Goal: Task Accomplishment & Management: Manage account settings

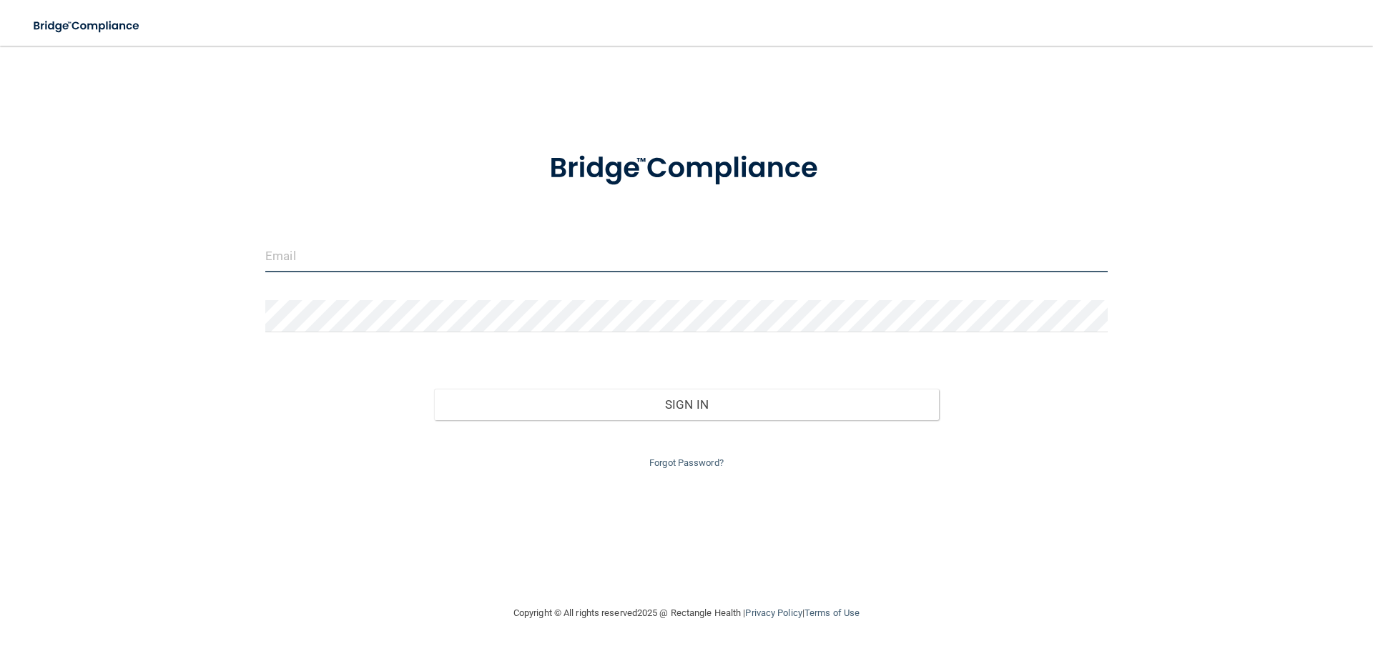
click at [365, 246] on input "email" at bounding box center [686, 256] width 842 height 32
type input "[EMAIL_ADDRESS][DOMAIN_NAME]"
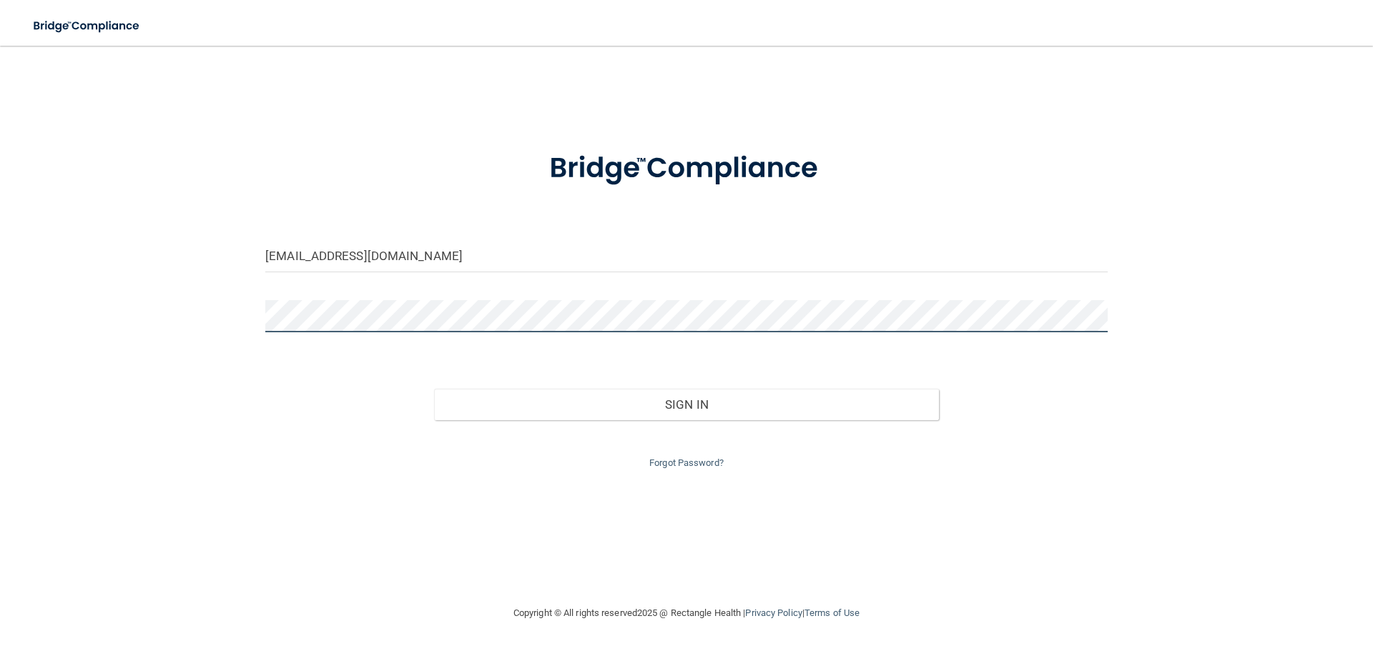
click at [434, 389] on button "Sign In" at bounding box center [686, 404] width 505 height 31
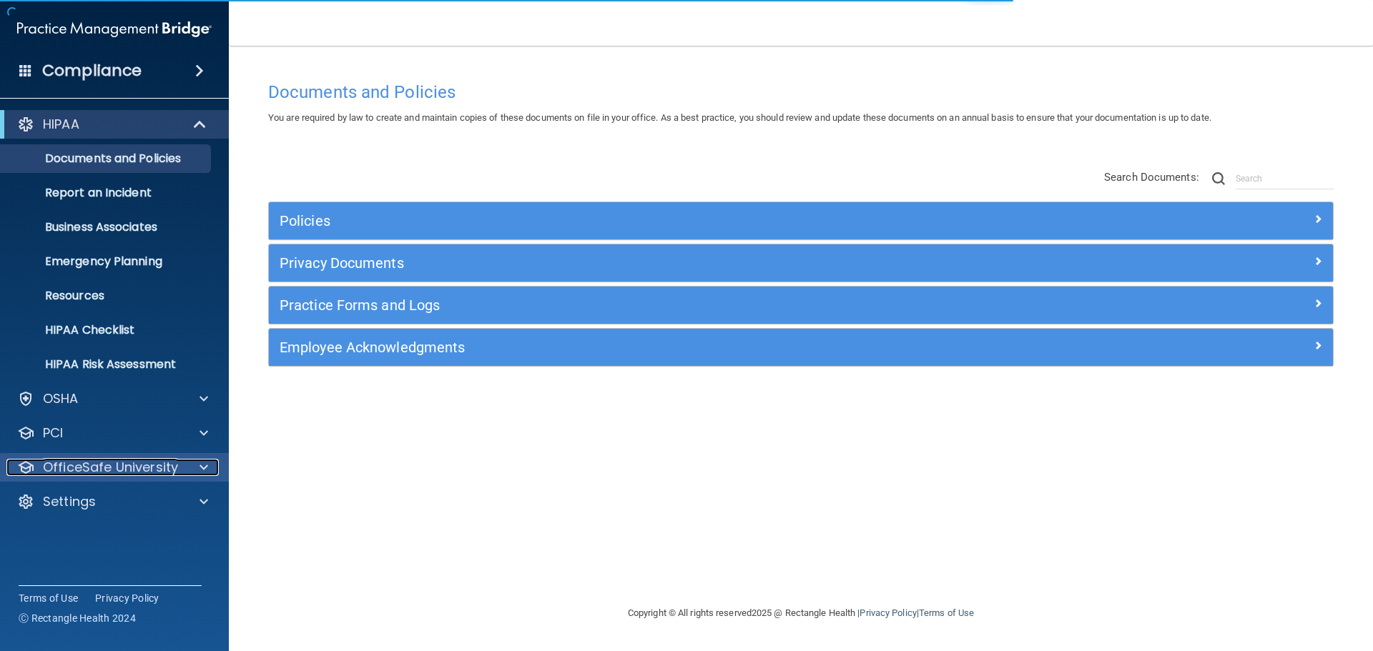
click at [124, 472] on p "OfficeSafe University" at bounding box center [110, 467] width 135 height 17
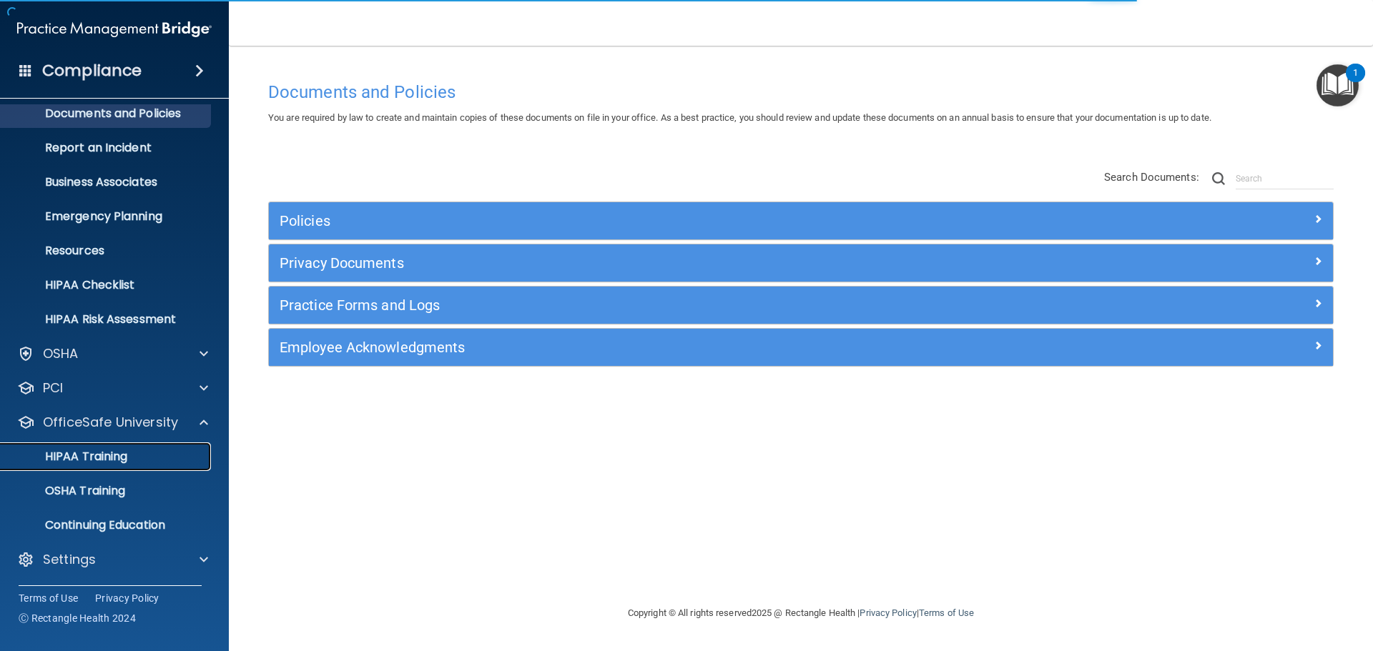
click at [107, 458] on p "HIPAA Training" at bounding box center [68, 457] width 118 height 14
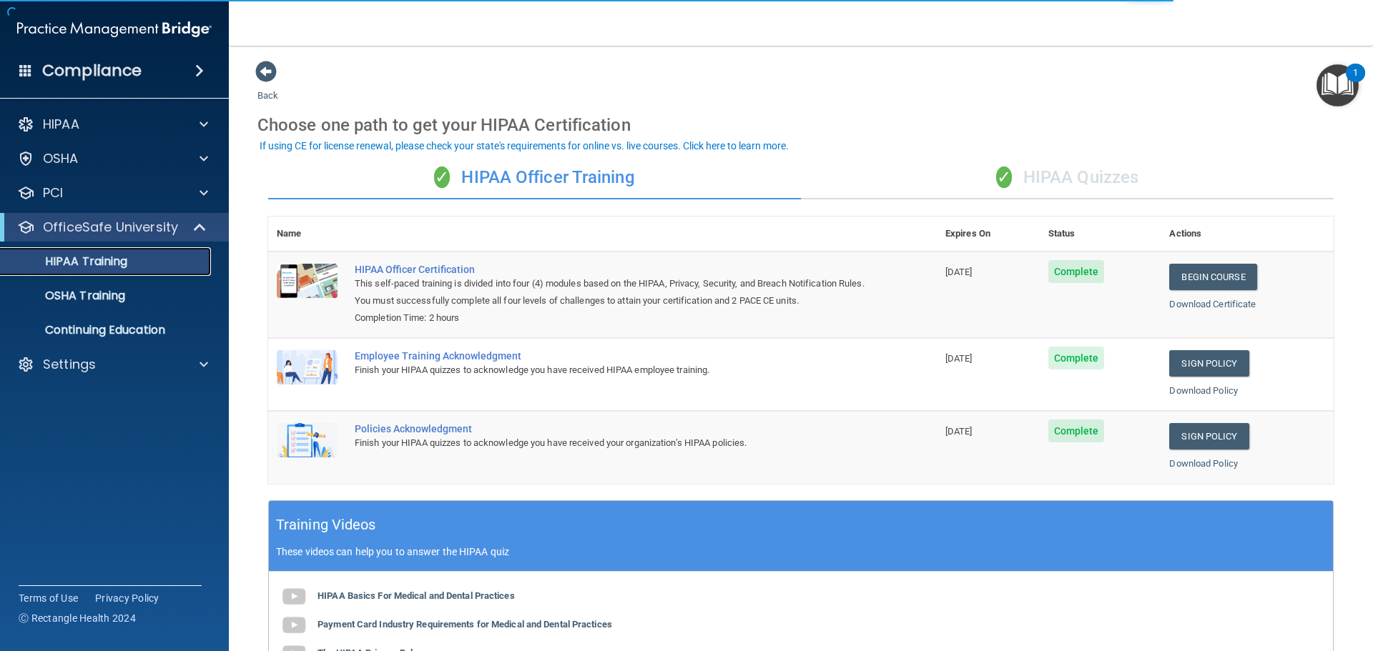
scroll to position [294, 0]
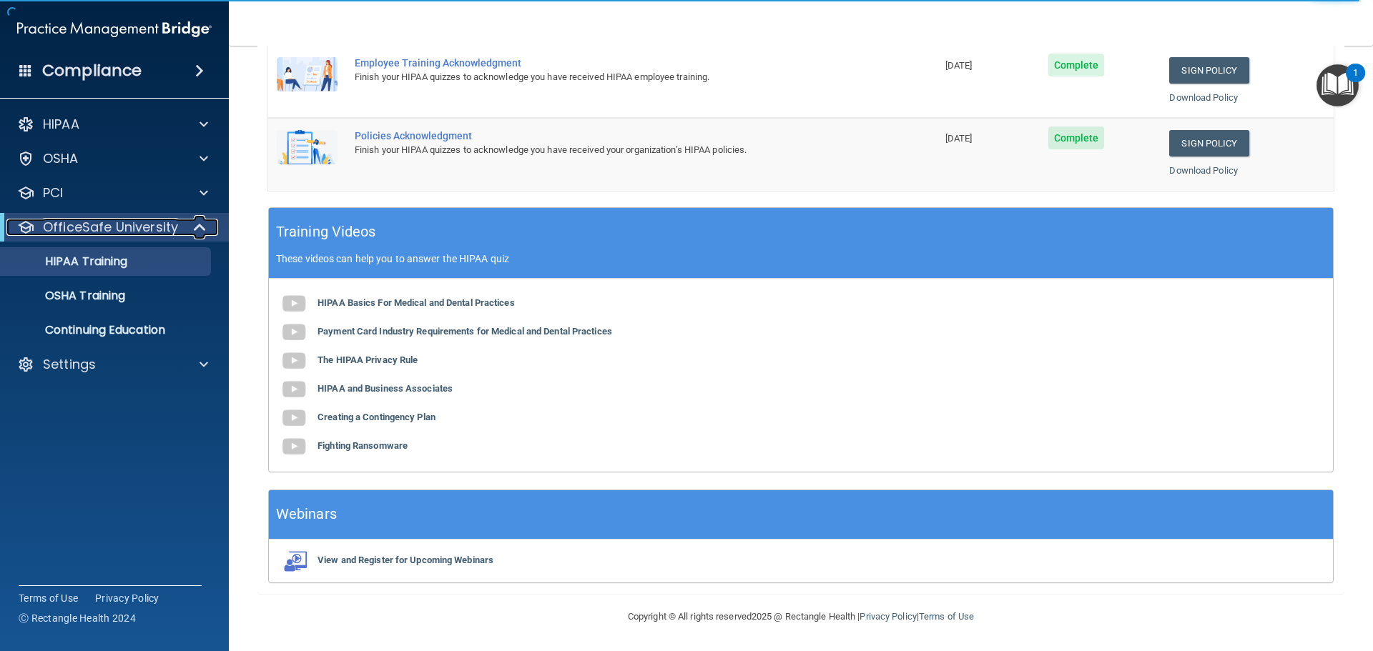
click at [61, 229] on p "OfficeSafe University" at bounding box center [110, 227] width 135 height 17
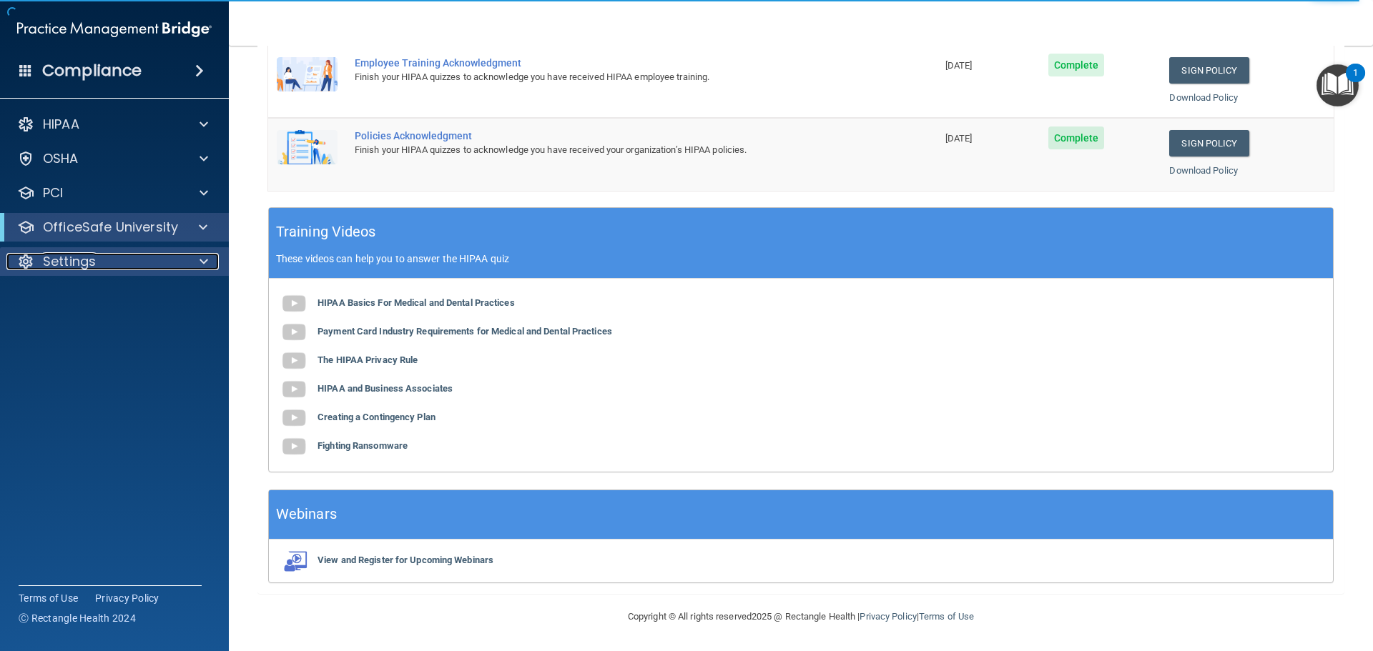
click at [68, 257] on p "Settings" at bounding box center [69, 261] width 53 height 17
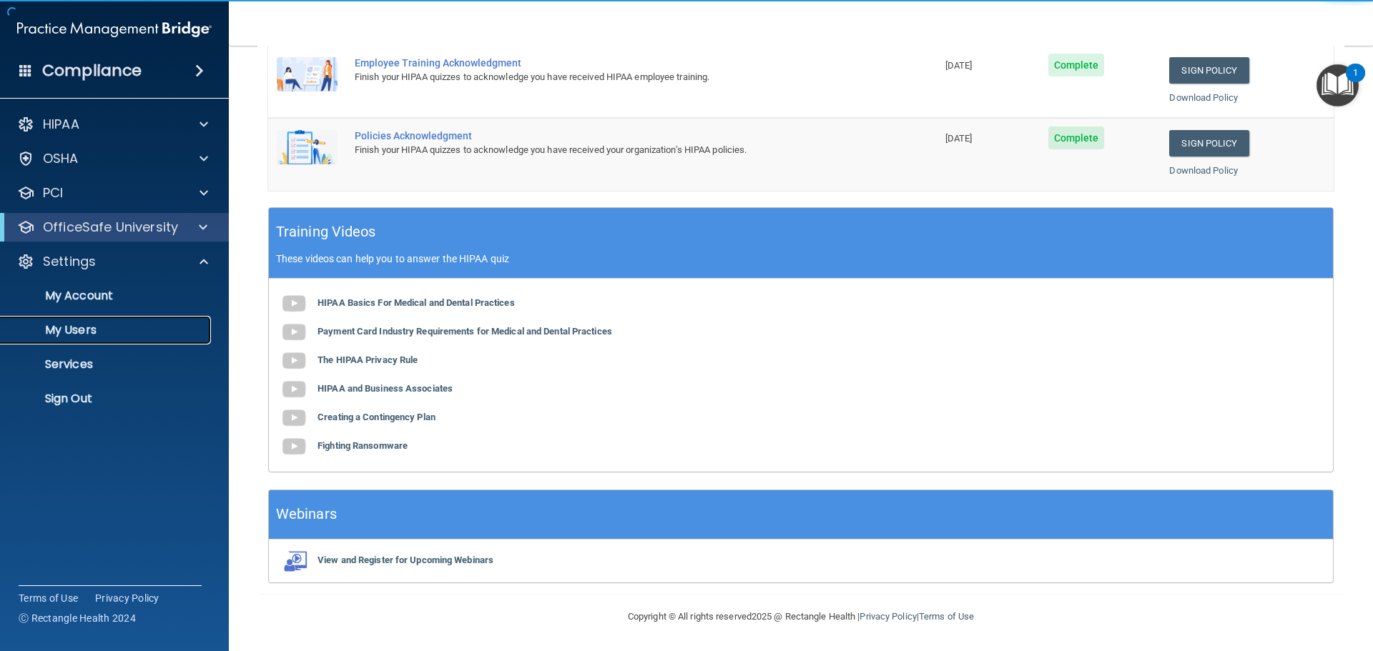
click at [80, 327] on p "My Users" at bounding box center [106, 330] width 195 height 14
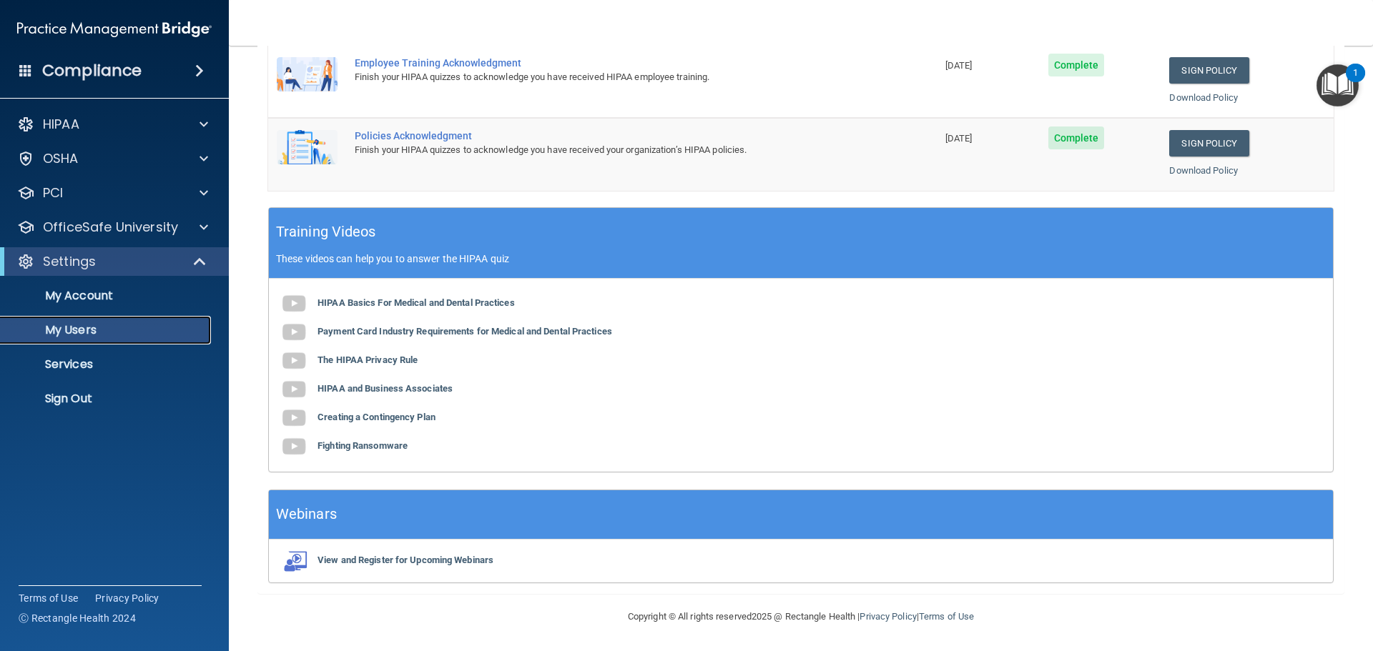
select select "20"
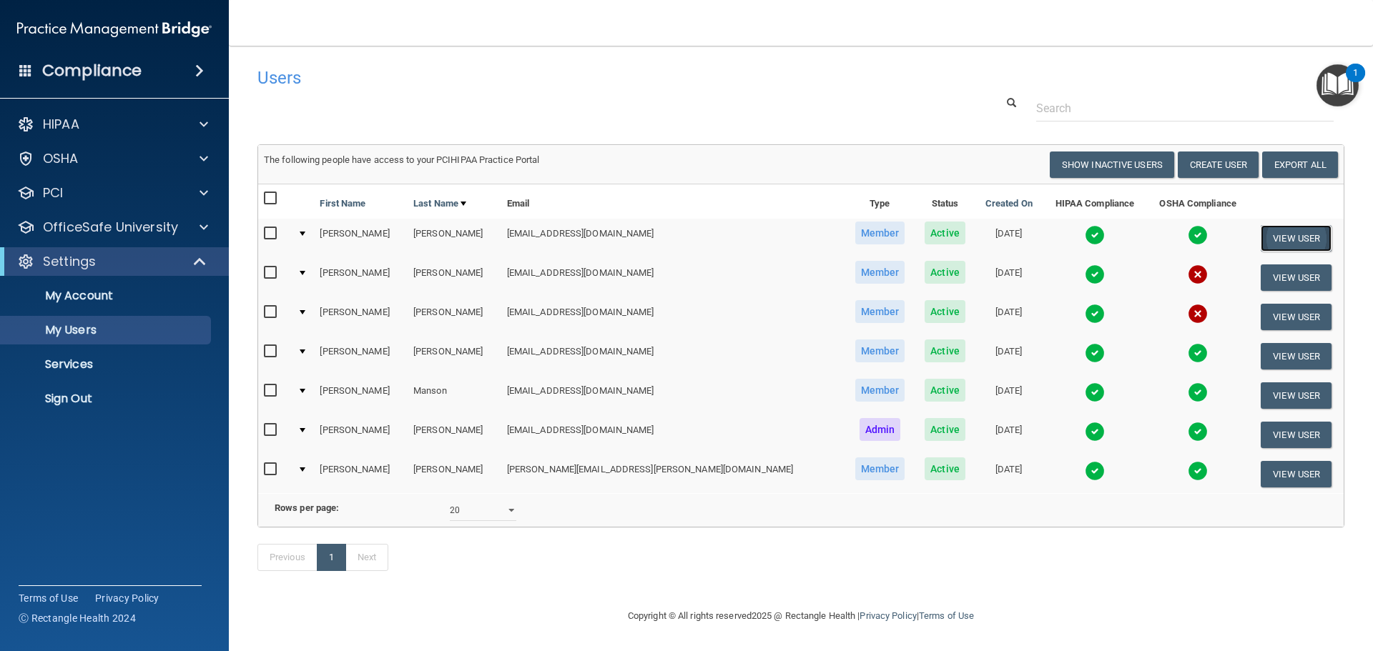
click at [1262, 239] on button "View User" at bounding box center [1295, 238] width 71 height 26
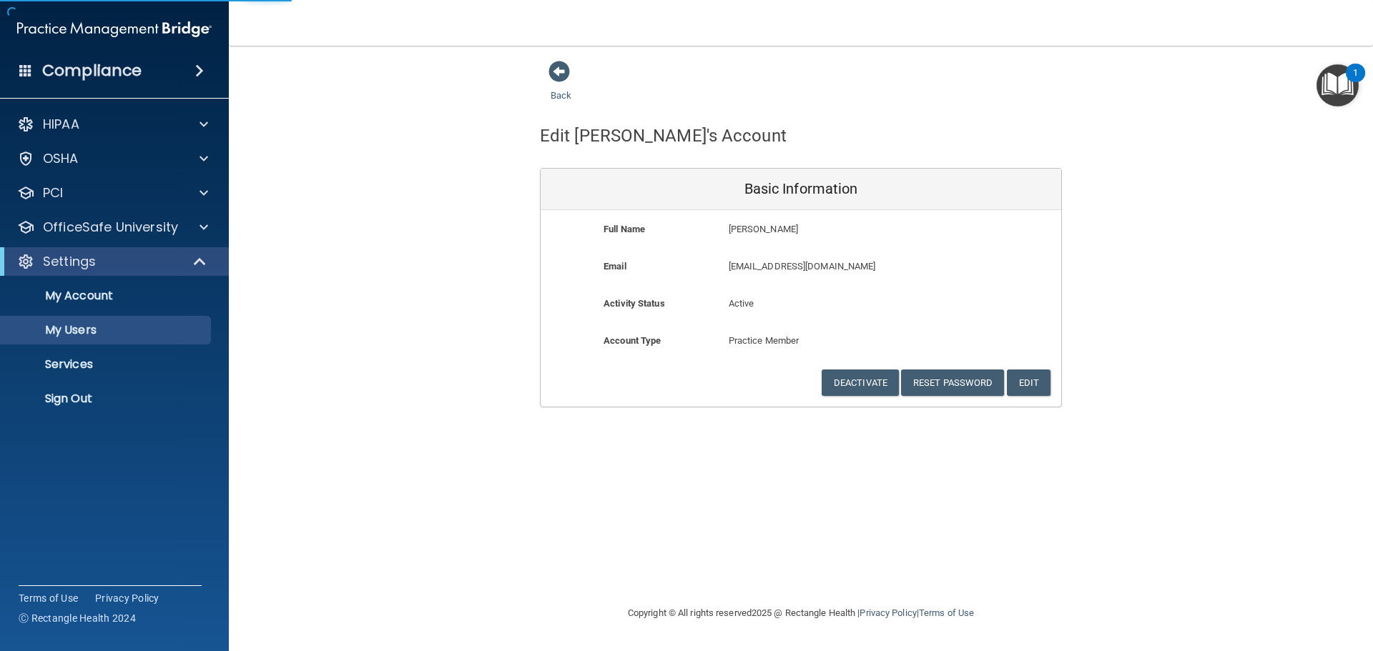
select select "20"
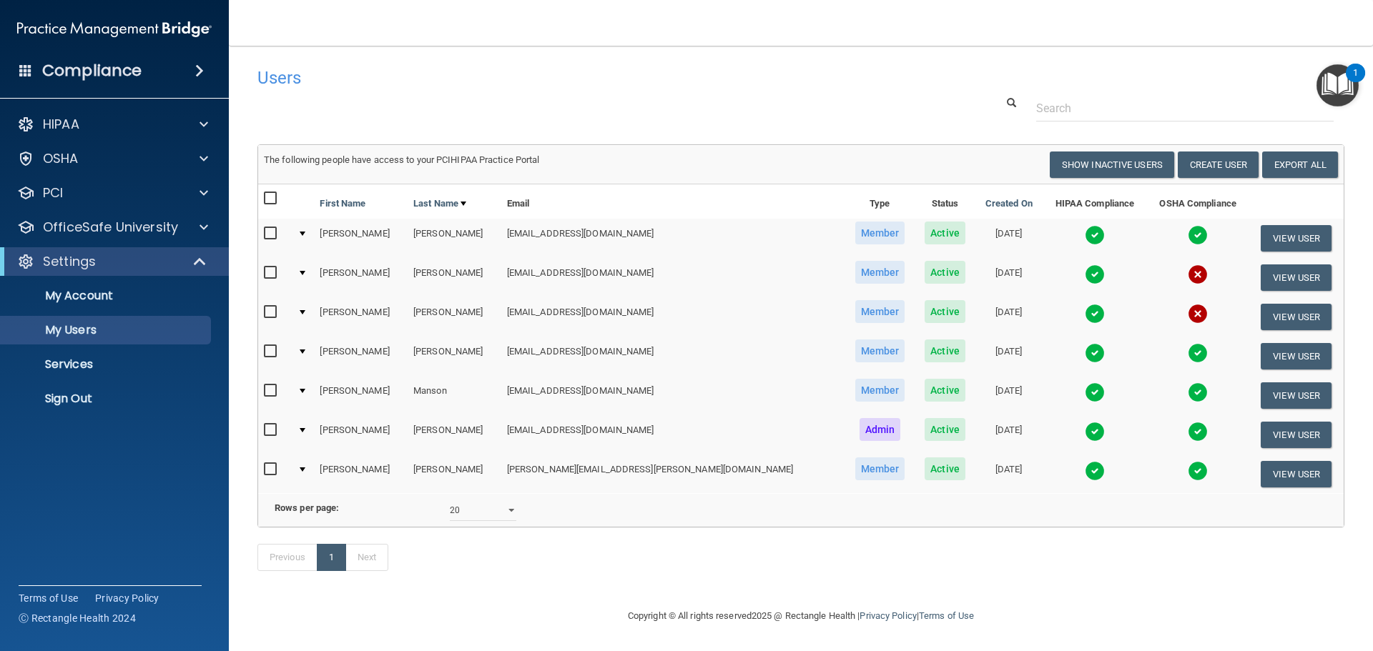
click at [1188, 237] on img at bounding box center [1198, 235] width 20 height 20
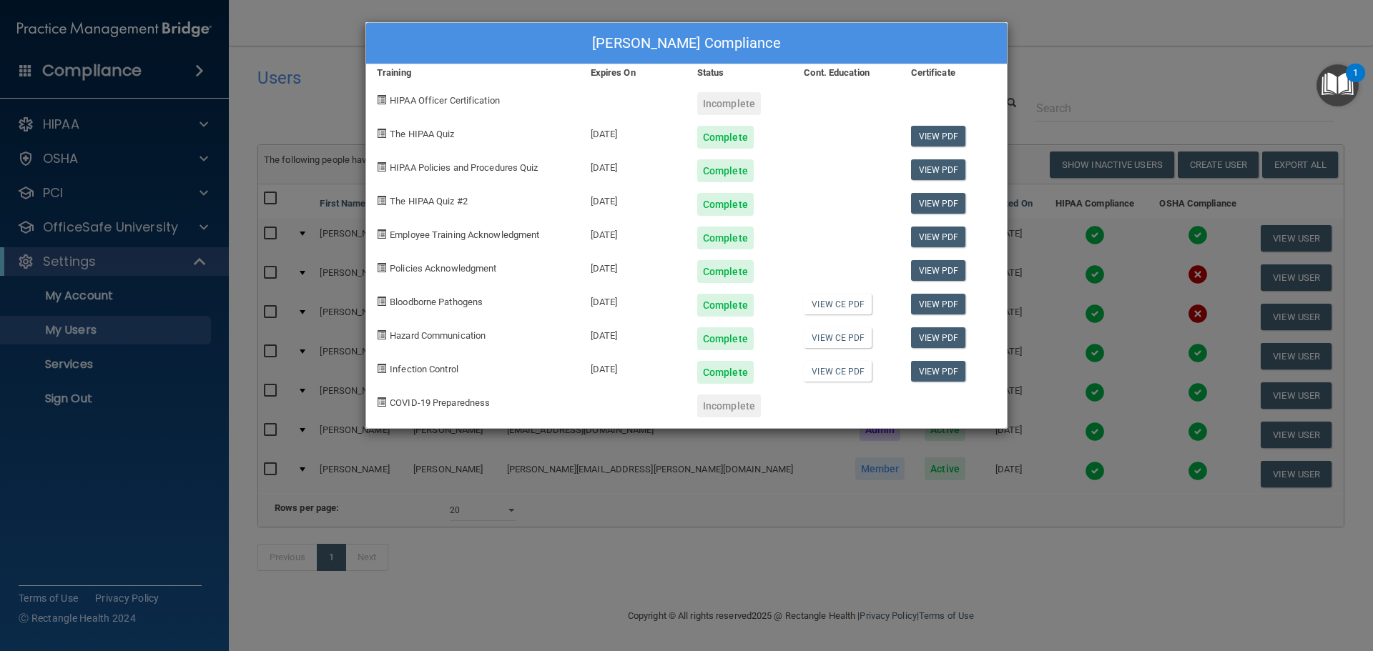
click at [1130, 67] on div "[PERSON_NAME] Compliance Training Expires On Status Cont. Education Certificate…" at bounding box center [686, 325] width 1373 height 651
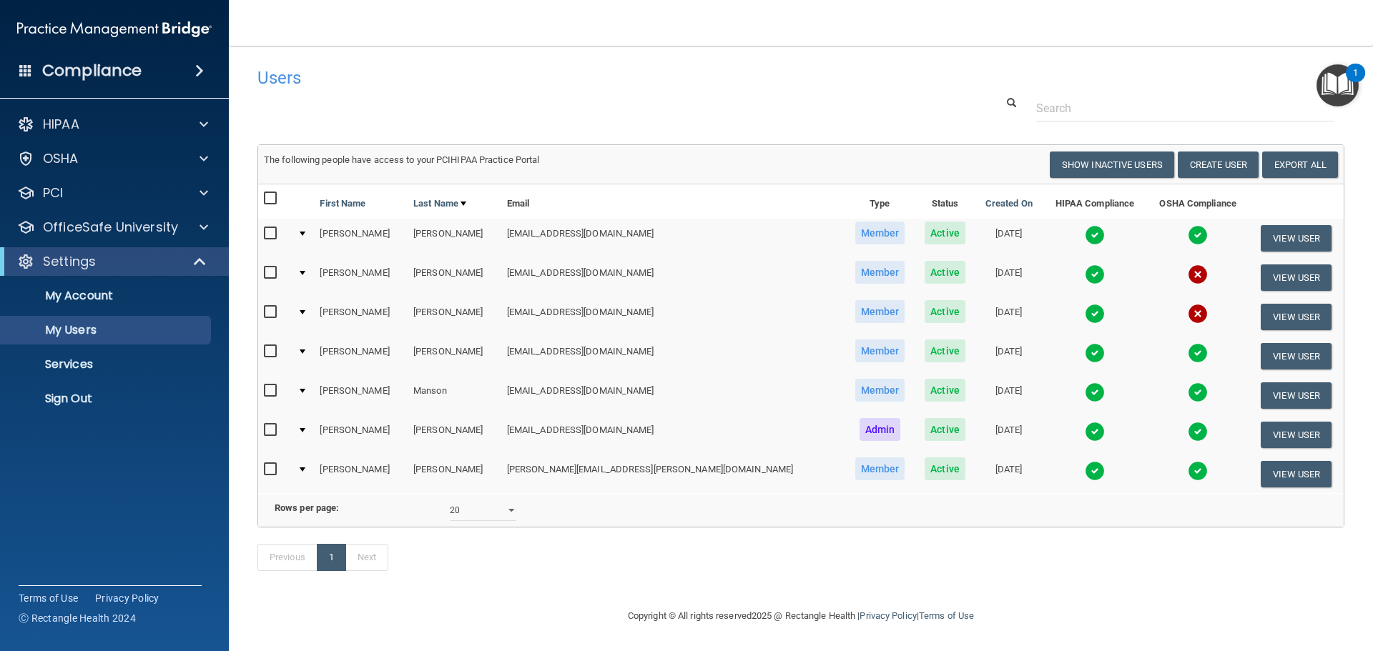
click at [1188, 393] on img at bounding box center [1198, 392] width 20 height 20
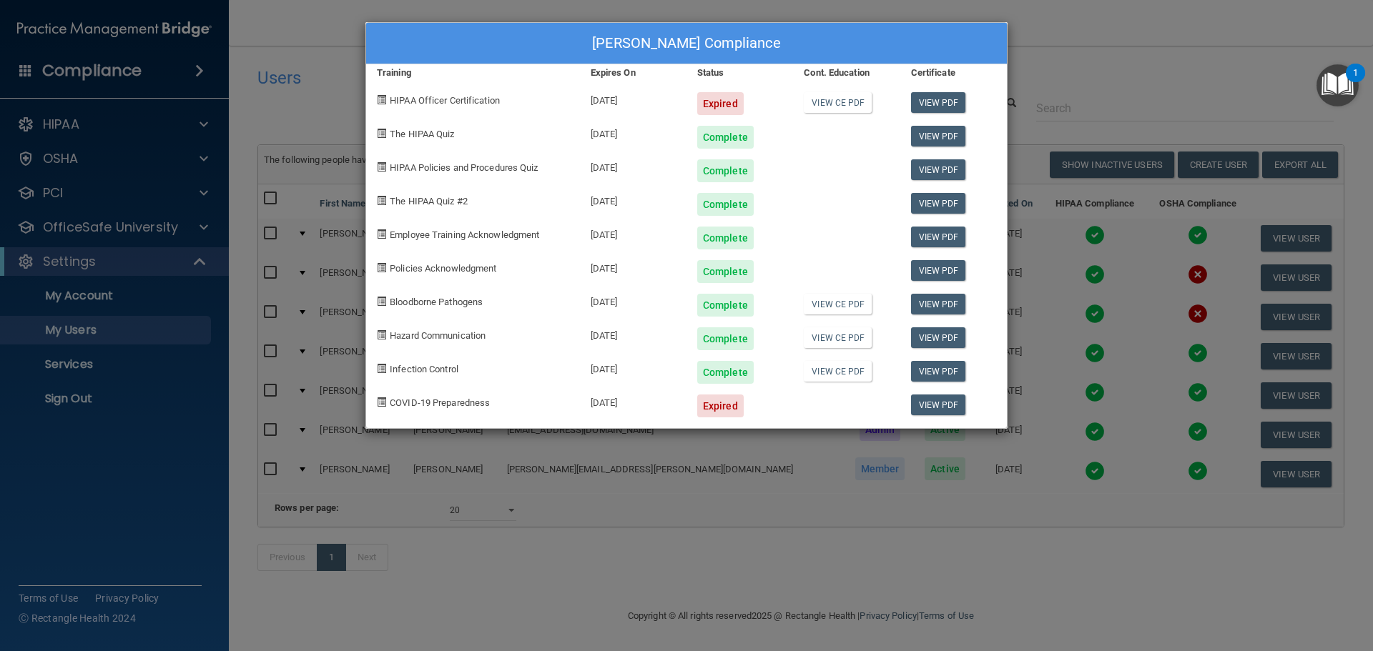
click at [1100, 56] on div "[PERSON_NAME] Compliance Training Expires On Status Cont. Education Certificate…" at bounding box center [686, 325] width 1373 height 651
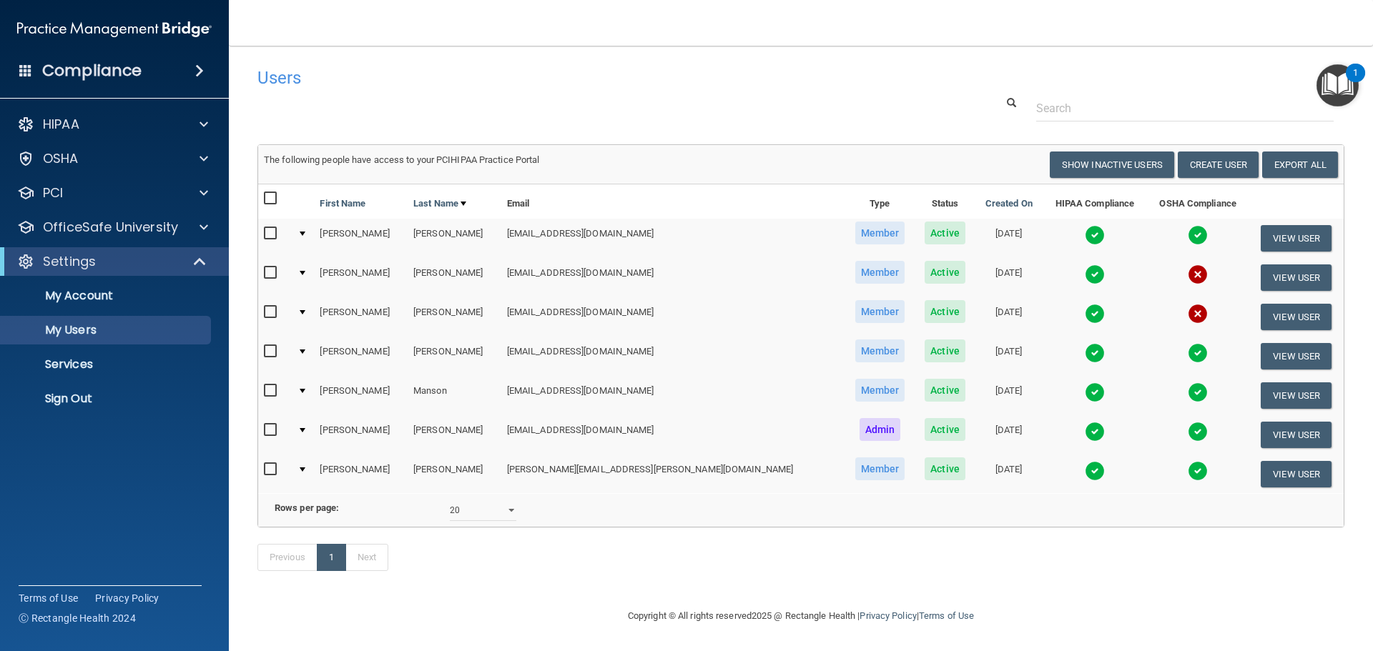
scroll to position [21, 0]
click at [513, 500] on select "10 20 30 40 all" at bounding box center [483, 510] width 66 height 21
click at [796, 66] on div "Users" at bounding box center [570, 77] width 646 height 35
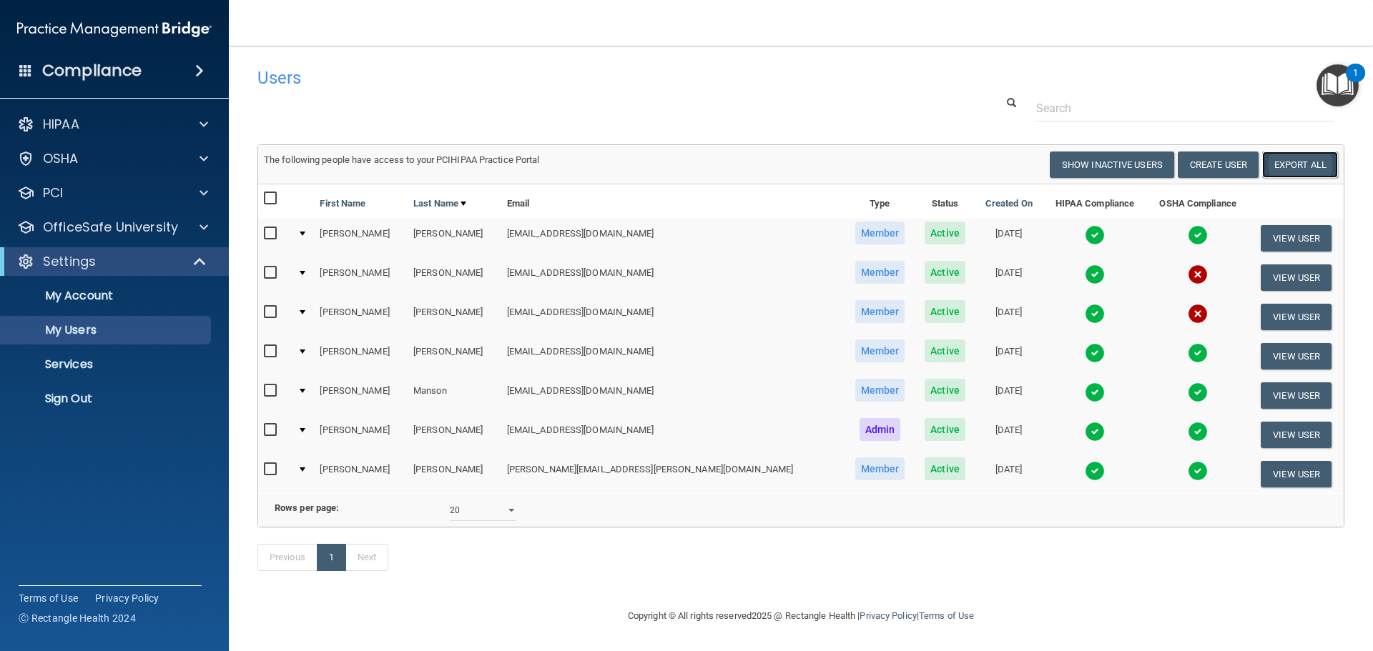
click at [1300, 160] on link "Export All" at bounding box center [1300, 165] width 76 height 26
click at [1081, 158] on button "Show Inactive Users" at bounding box center [1112, 165] width 124 height 26
select select "20"
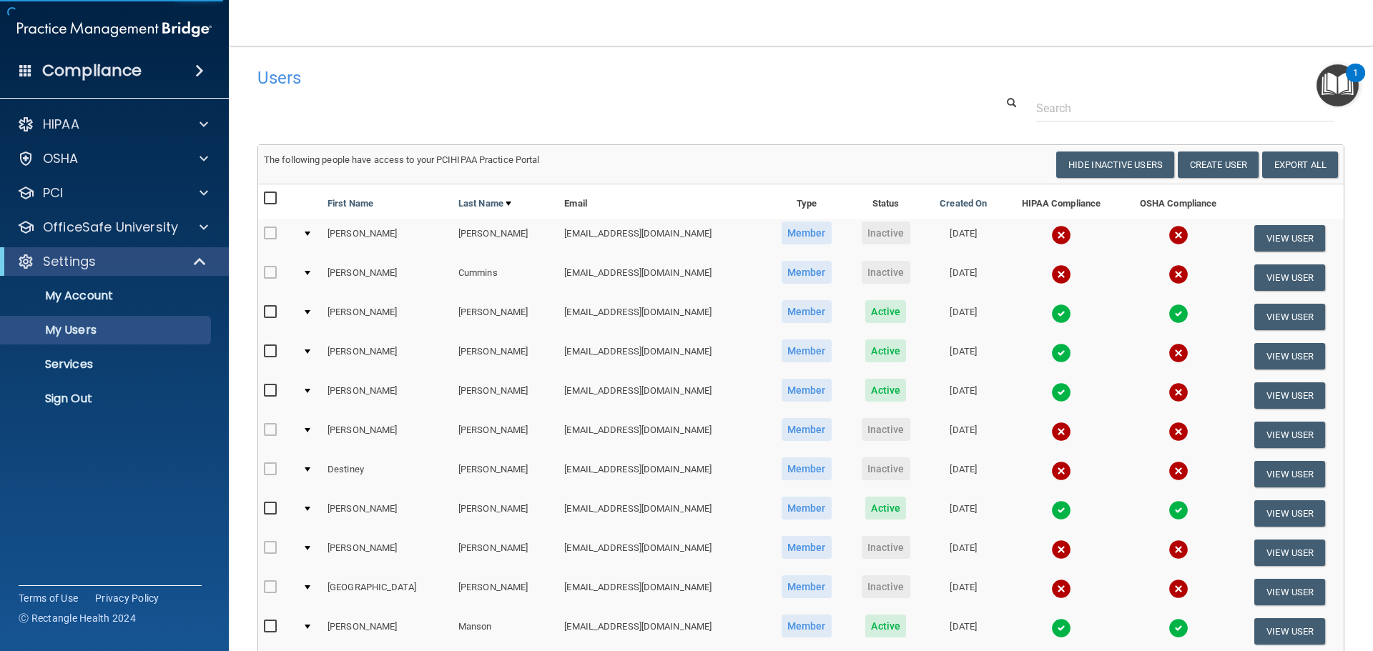
select select "20"
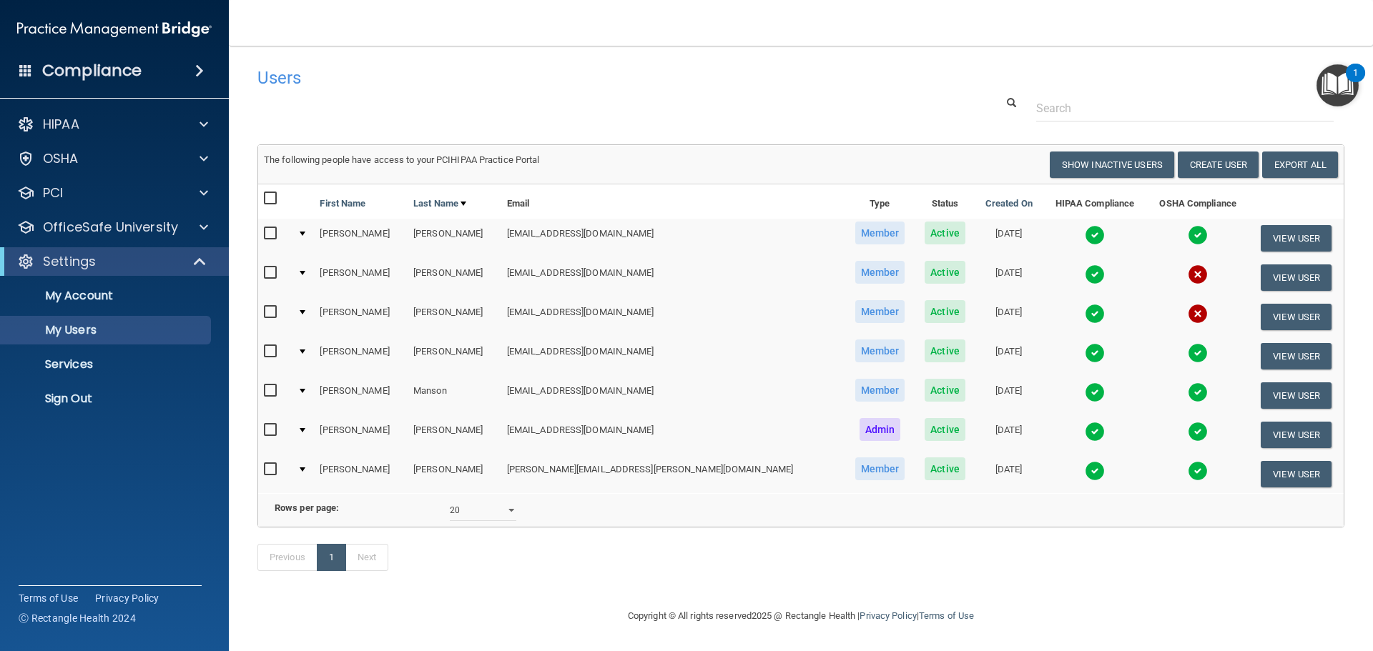
click at [265, 235] on input "checkbox" at bounding box center [272, 233] width 16 height 11
checkbox input "true"
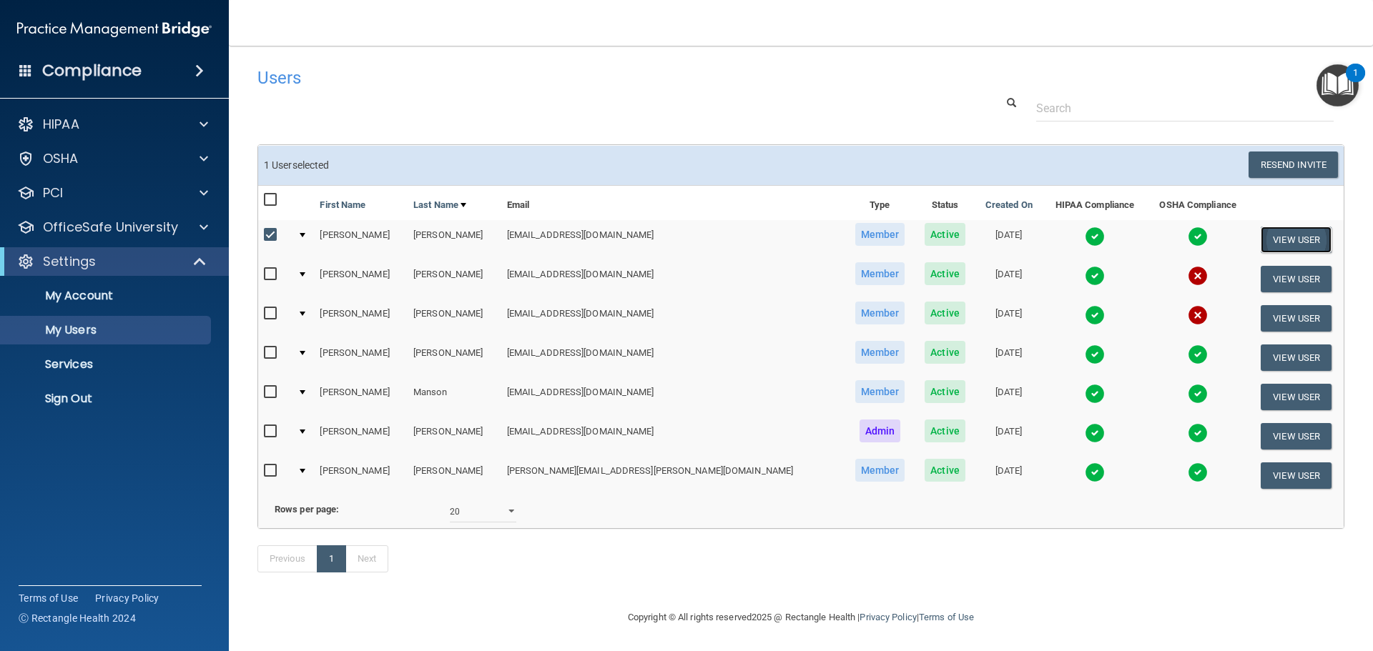
click at [1260, 238] on button "View User" at bounding box center [1295, 240] width 71 height 26
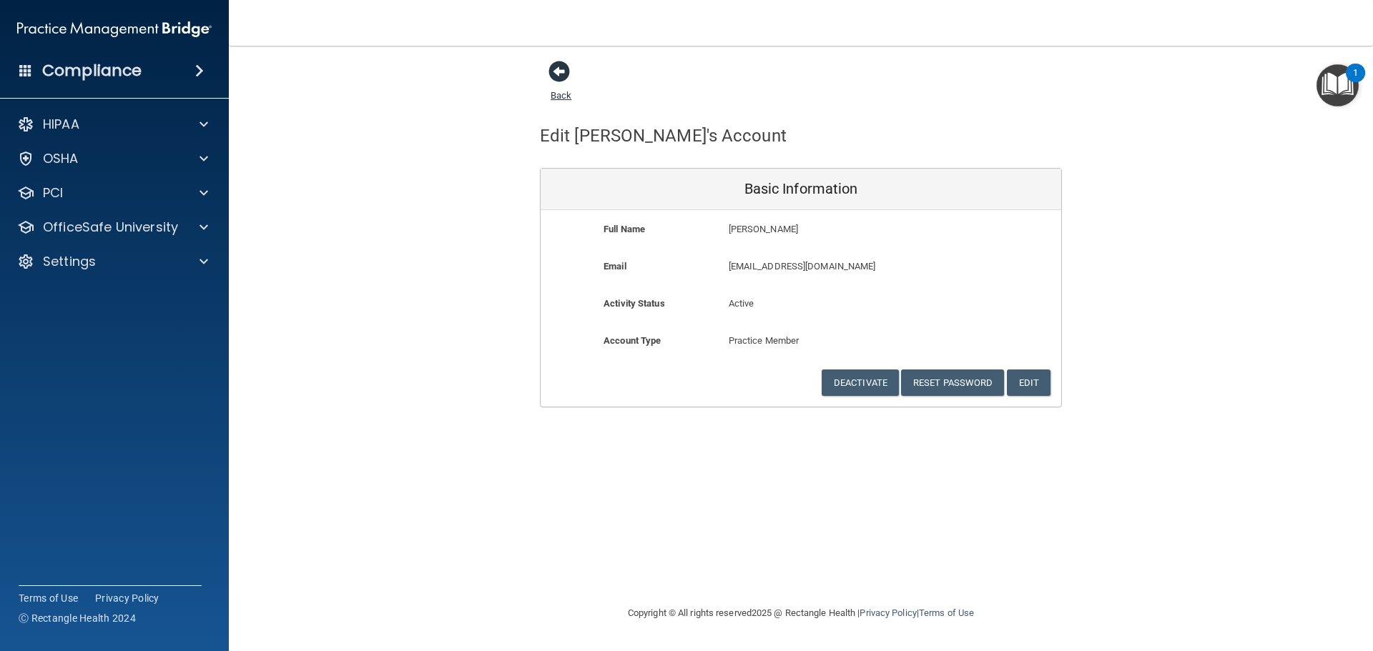
click at [559, 79] on span at bounding box center [558, 71] width 21 height 21
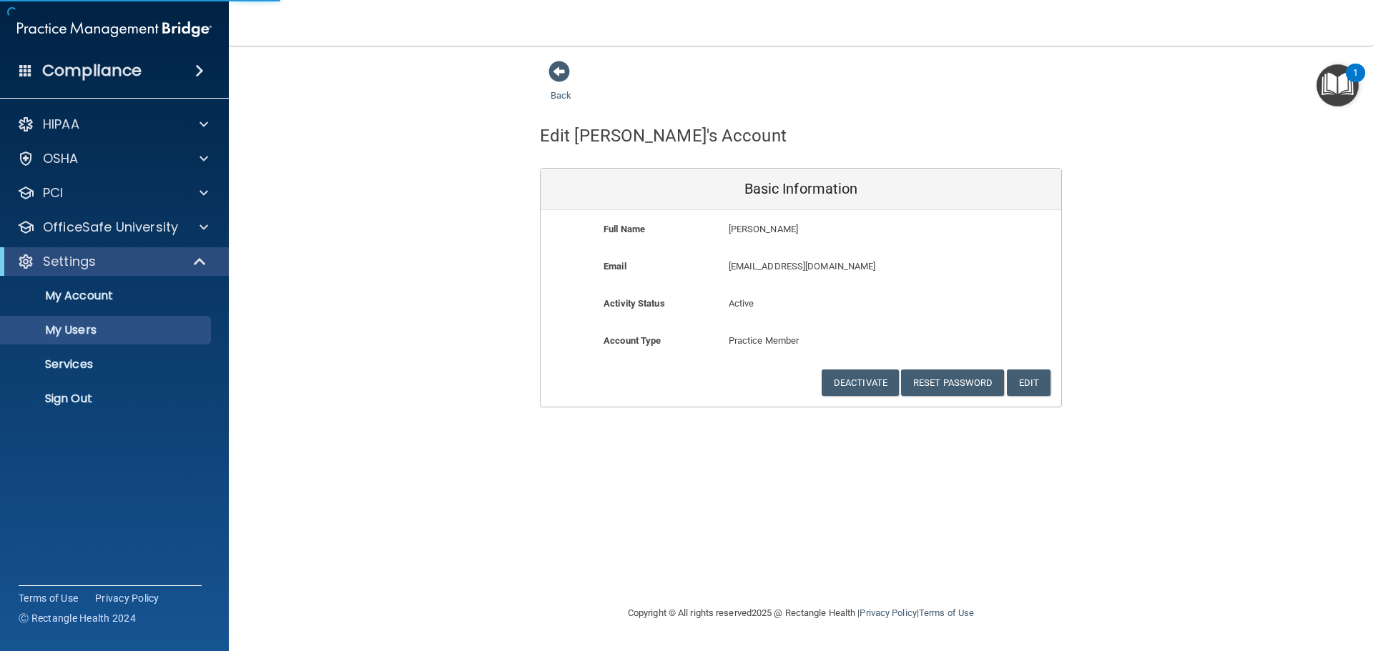
select select "20"
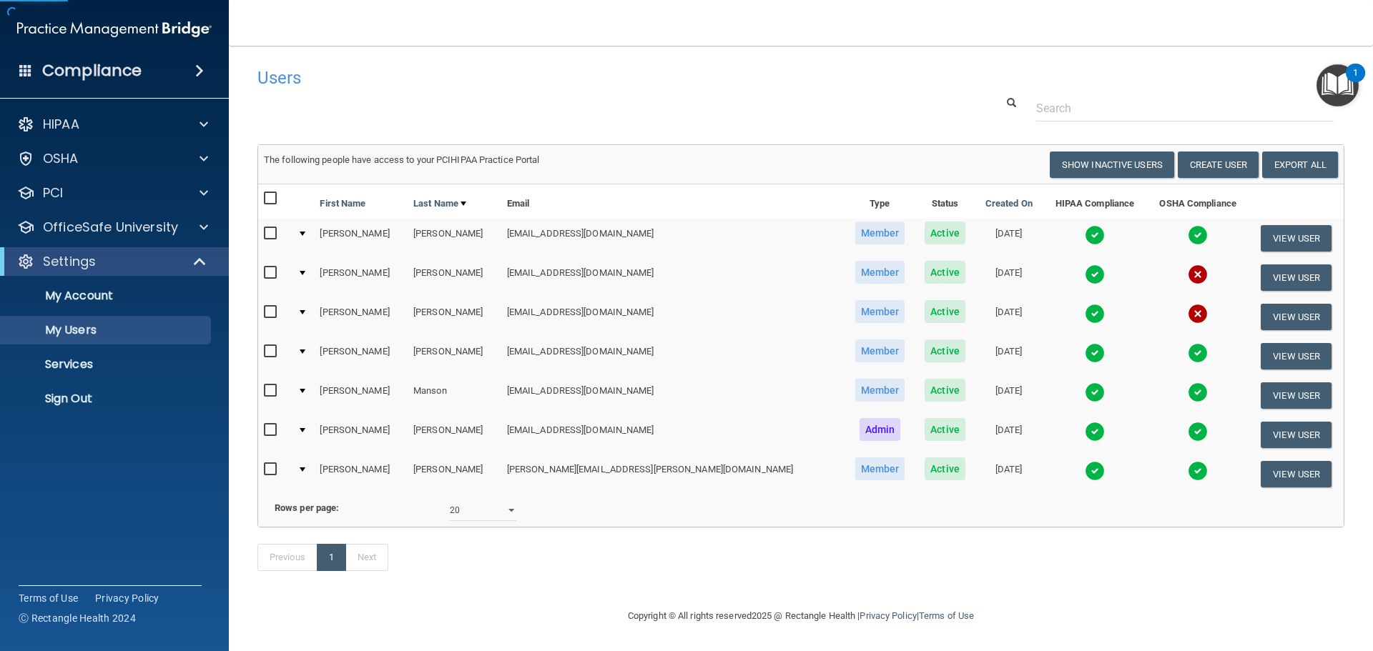
click at [267, 199] on input "checkbox" at bounding box center [272, 198] width 16 height 11
checkbox input "true"
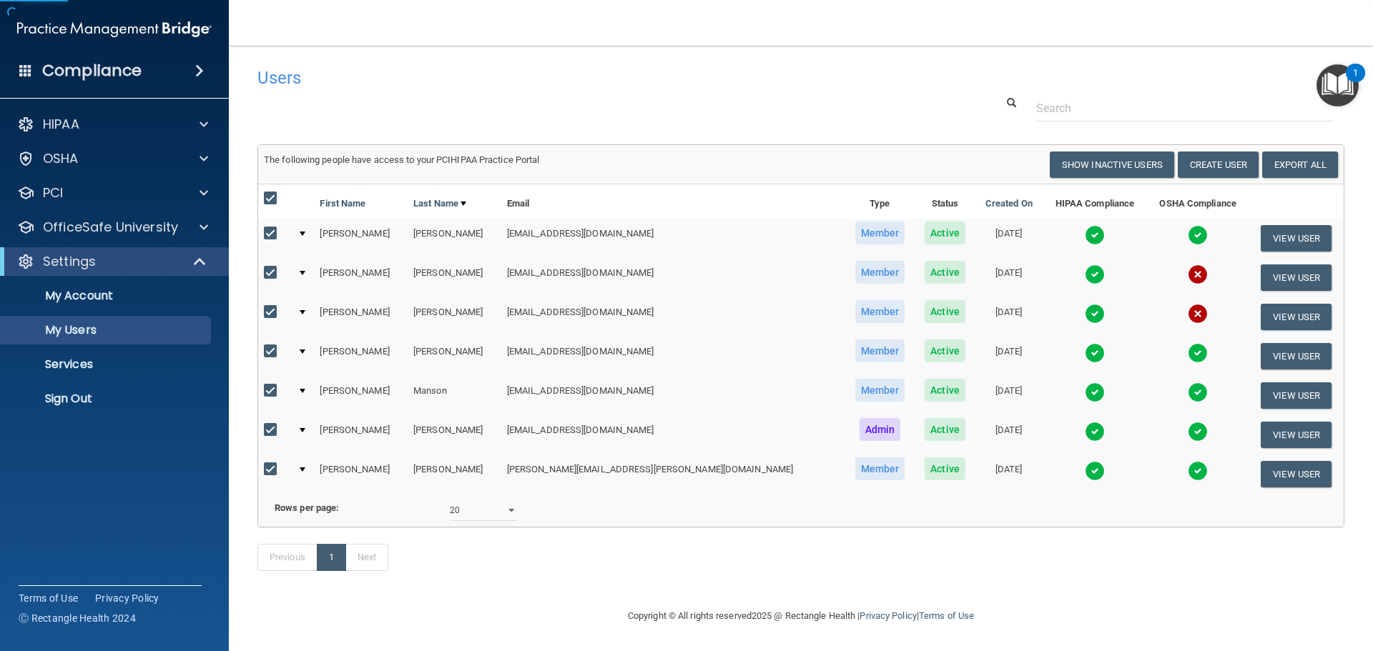
checkbox input "true"
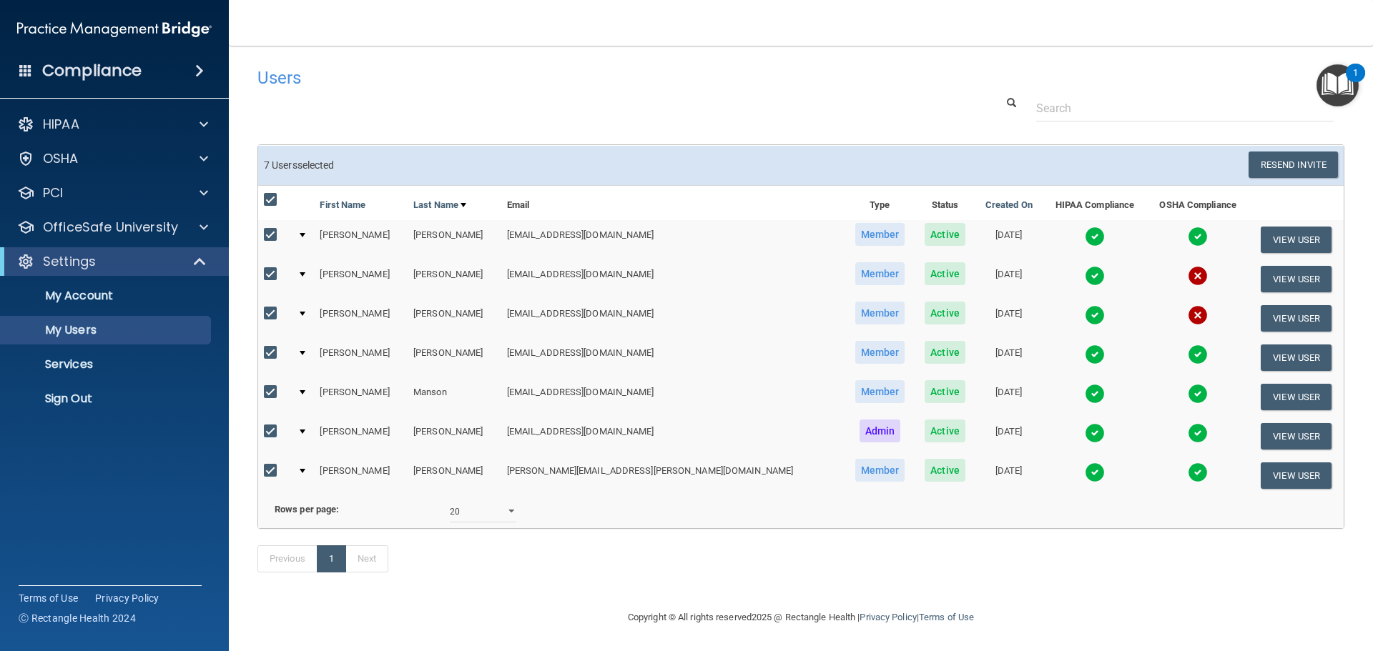
click at [270, 201] on input "checkbox" at bounding box center [272, 199] width 16 height 11
checkbox input "false"
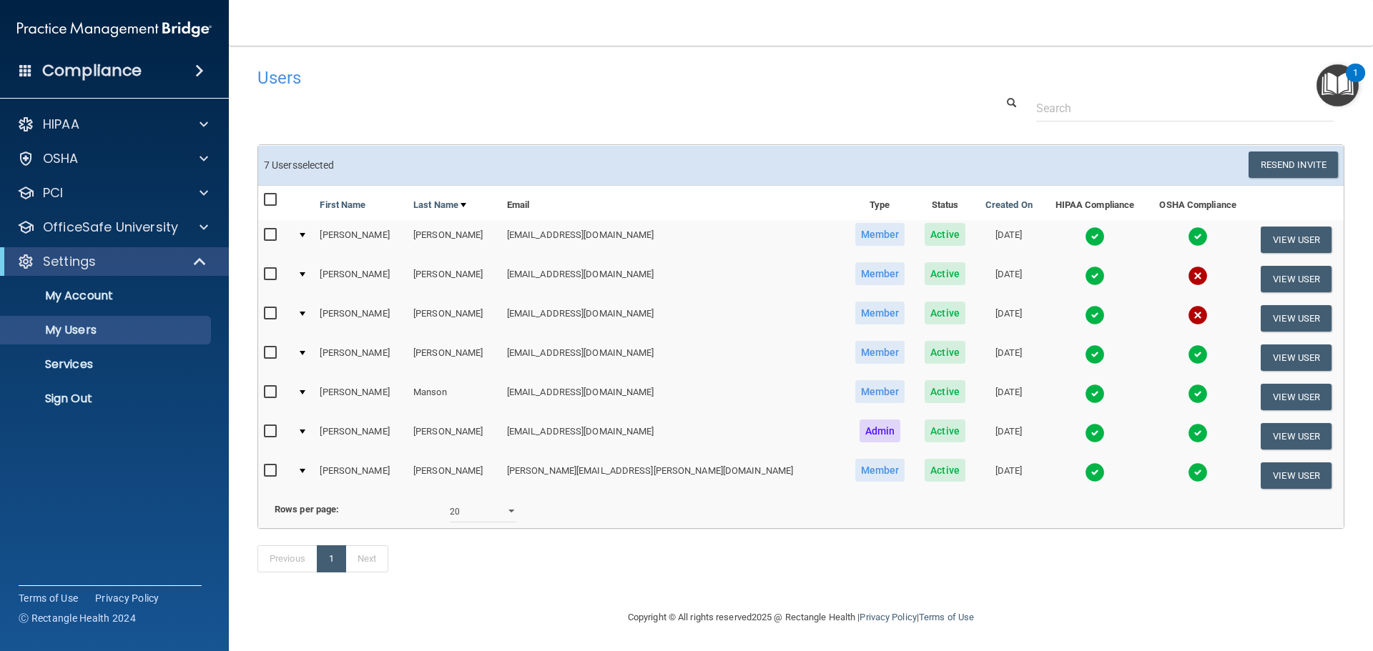
checkbox input "false"
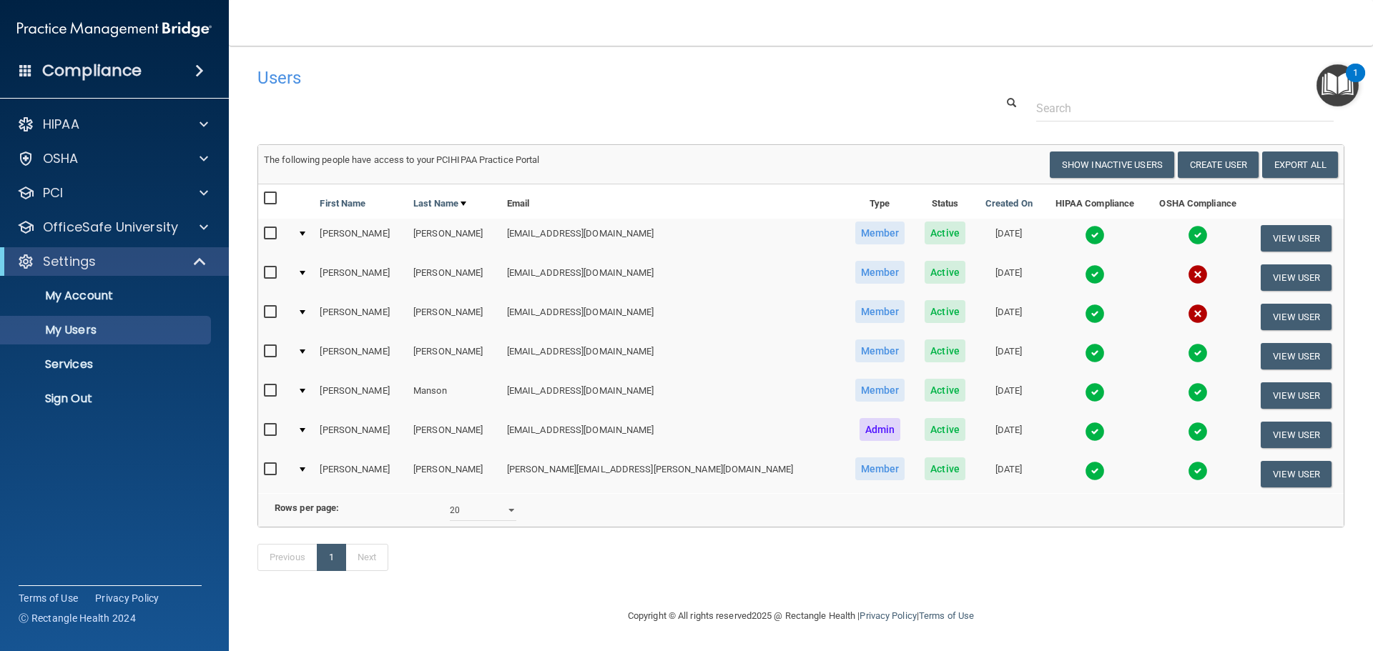
click at [1042, 473] on td at bounding box center [1094, 474] width 104 height 39
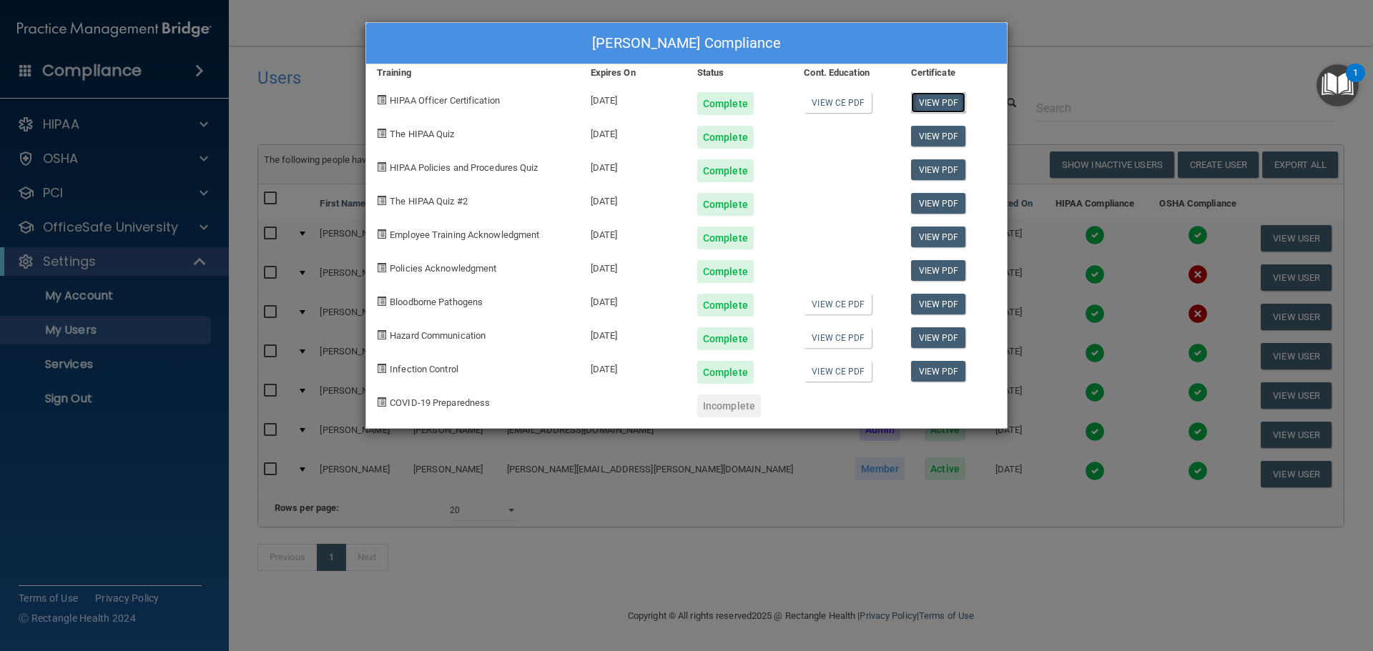
click at [935, 96] on link "View PDF" at bounding box center [938, 102] width 55 height 21
click at [1179, 35] on div "[PERSON_NAME] Compliance Training Expires On Status Cont. Education Certificate…" at bounding box center [686, 325] width 1373 height 651
